Goal: Browse casually

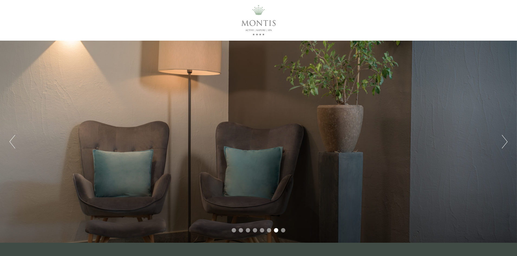
click at [504, 143] on button "Next" at bounding box center [505, 142] width 6 height 14
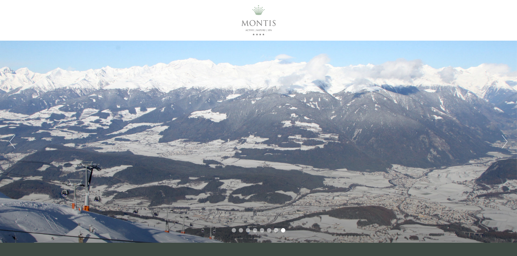
click at [506, 140] on button "Next" at bounding box center [505, 142] width 6 height 14
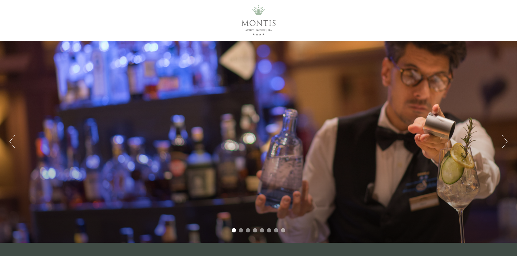
click at [506, 140] on button "Next" at bounding box center [505, 142] width 6 height 14
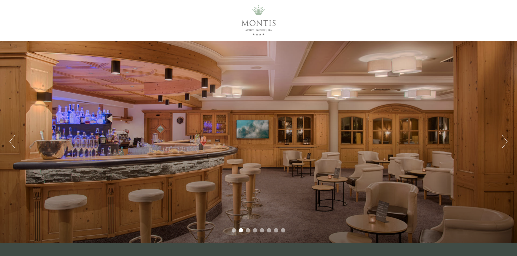
click at [506, 140] on button "Next" at bounding box center [505, 142] width 6 height 14
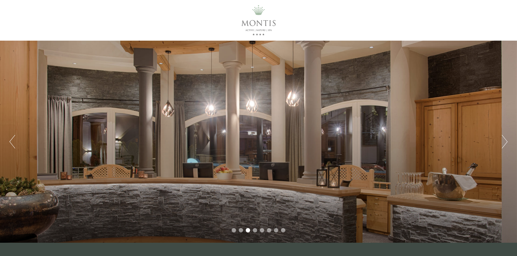
click at [506, 140] on button "Next" at bounding box center [505, 142] width 6 height 14
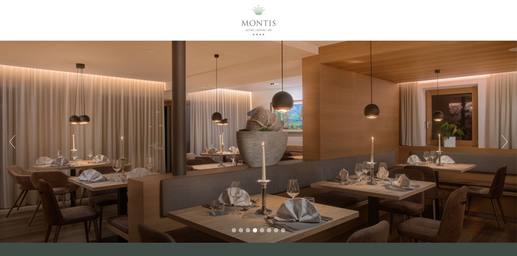
click at [506, 140] on button "Next" at bounding box center [505, 142] width 6 height 14
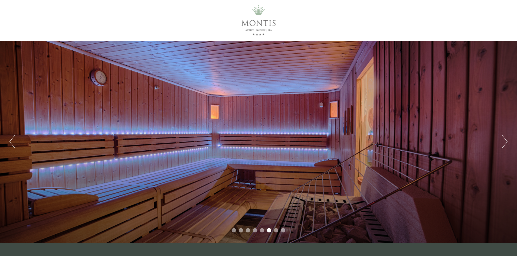
click at [506, 140] on button "Next" at bounding box center [505, 142] width 6 height 14
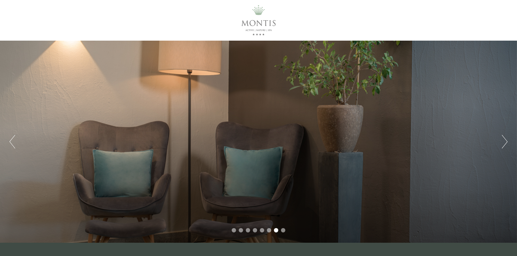
click at [506, 140] on button "Next" at bounding box center [505, 142] width 6 height 14
